Goal: Information Seeking & Learning: Learn about a topic

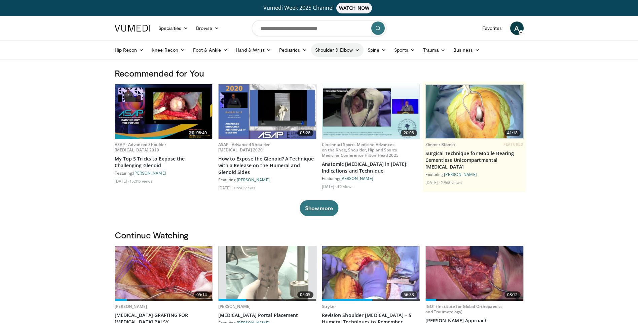
click at [333, 51] on link "Shoulder & Elbow" at bounding box center [337, 49] width 52 height 13
click at [309, 75] on link "Shoulder" at bounding box center [323, 76] width 80 height 11
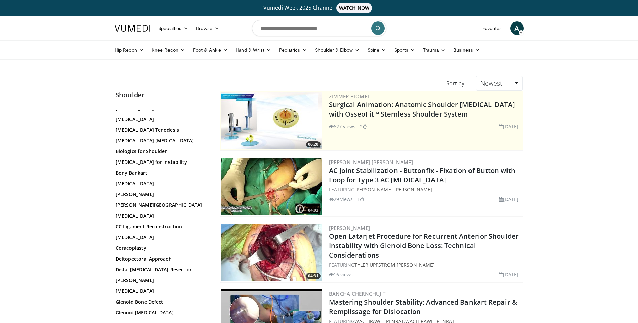
scroll to position [134, 0]
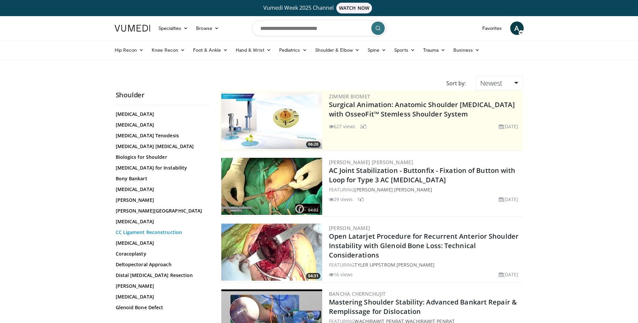
click at [168, 229] on link "CC Ligament Reconstruction" at bounding box center [161, 232] width 91 height 7
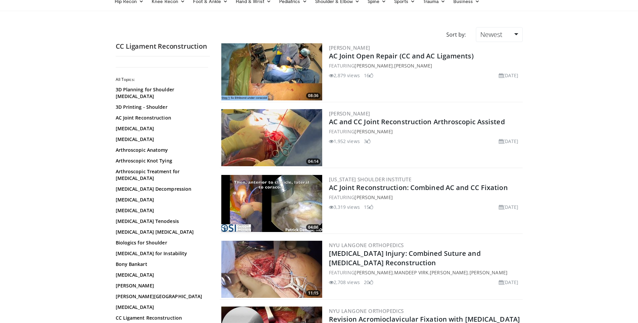
scroll to position [67, 0]
